Goal: Information Seeking & Learning: Learn about a topic

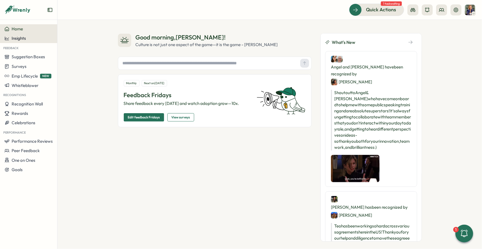
click at [25, 39] on span "Insights" at bounding box center [19, 38] width 14 height 5
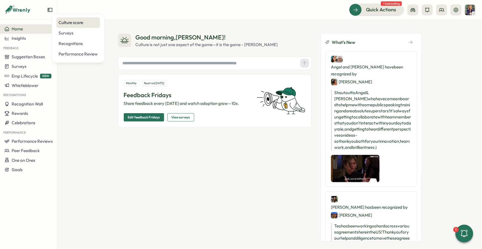
click at [73, 25] on div "Culture score" at bounding box center [78, 23] width 39 height 6
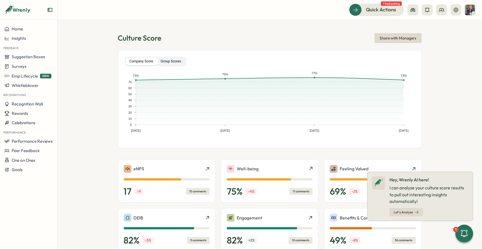
click at [176, 61] on label "Group Scores" at bounding box center [171, 61] width 28 height 7
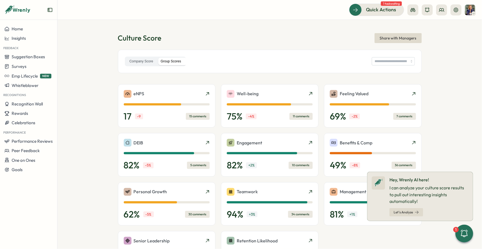
type input "**********"
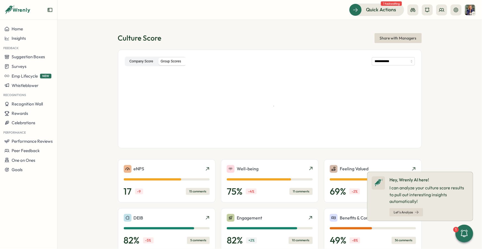
click at [144, 64] on label "Company Score" at bounding box center [141, 61] width 31 height 7
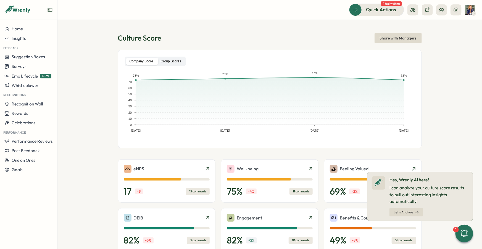
click at [165, 61] on label "Group Scores" at bounding box center [171, 61] width 28 height 7
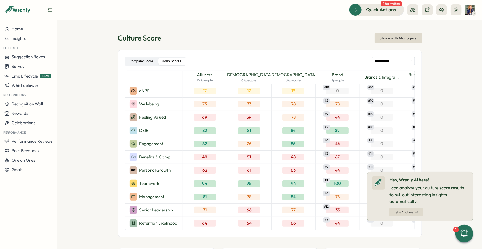
click at [144, 61] on label "Company Score" at bounding box center [141, 61] width 31 height 7
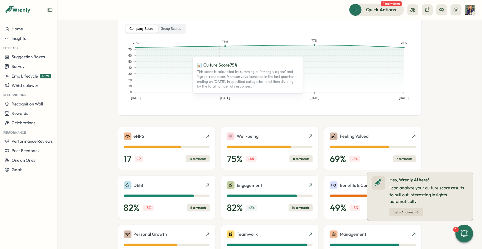
scroll to position [60, 0]
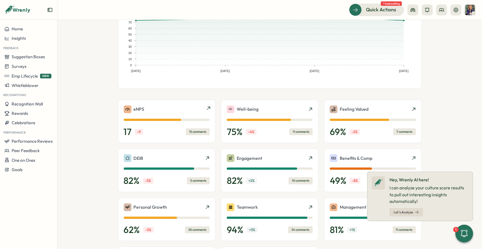
click at [206, 107] on icon at bounding box center [208, 108] width 4 height 4
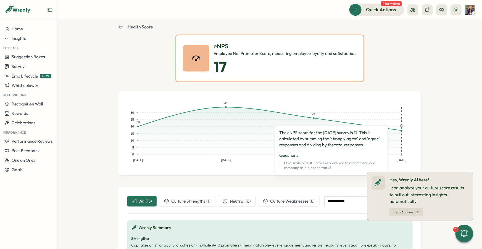
scroll to position [17, 0]
